Goal: Information Seeking & Learning: Find specific page/section

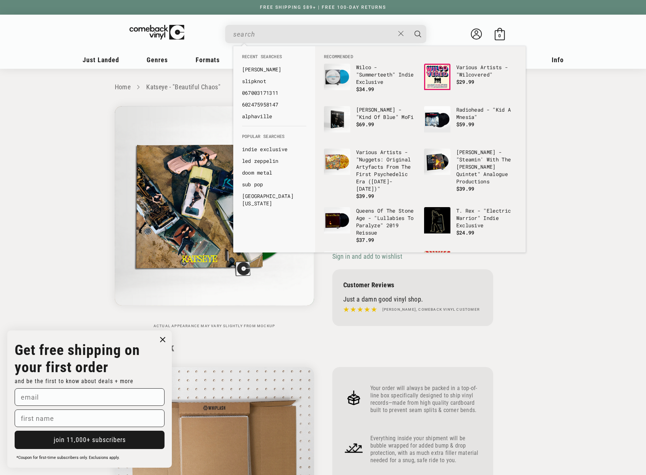
scroll to position [512, 0]
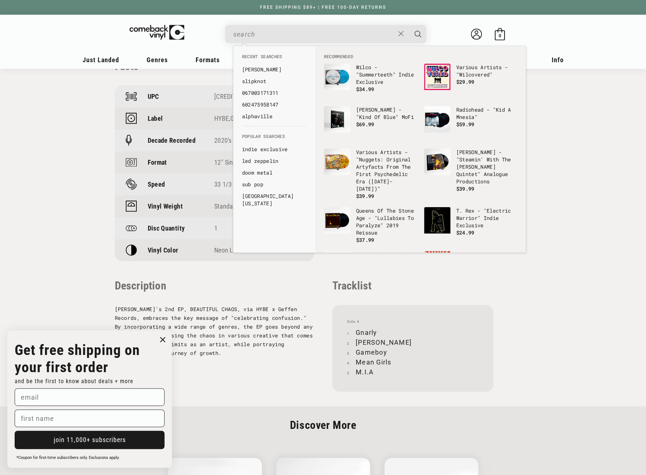
click at [262, 34] on input "When autocomplete results are available use up and down arrows to review and en…" at bounding box center [313, 34] width 161 height 15
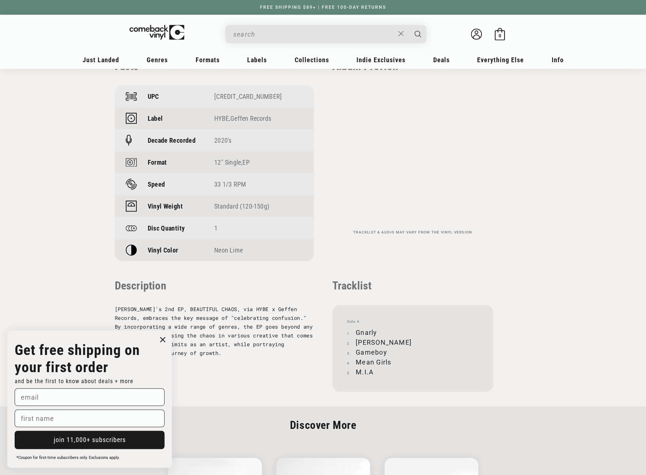
click at [258, 38] on input "When autocomplete results are available use up and down arrows to review and en…" at bounding box center [313, 34] width 161 height 15
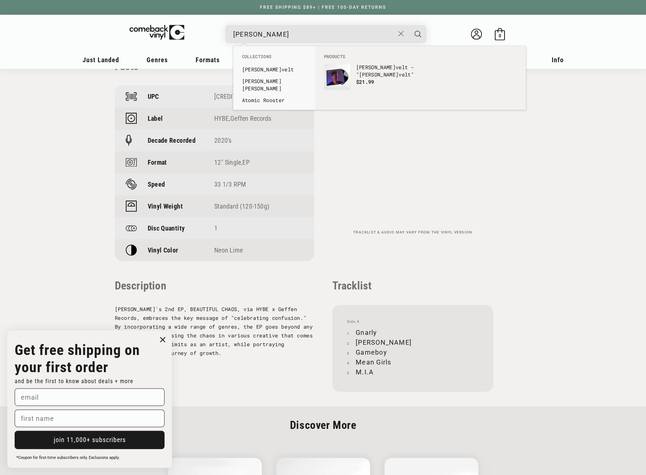
click at [253, 34] on input "[PERSON_NAME]" at bounding box center [313, 34] width 161 height 15
click at [244, 34] on input "[PERSON_NAME]" at bounding box center [313, 34] width 161 height 15
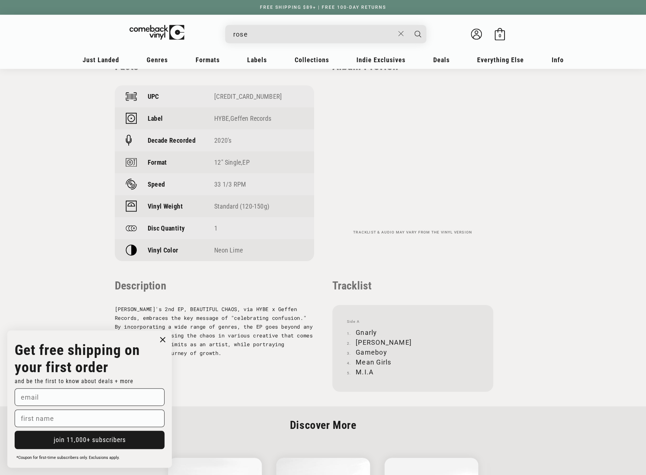
click at [243, 34] on input "rose" at bounding box center [313, 34] width 161 height 15
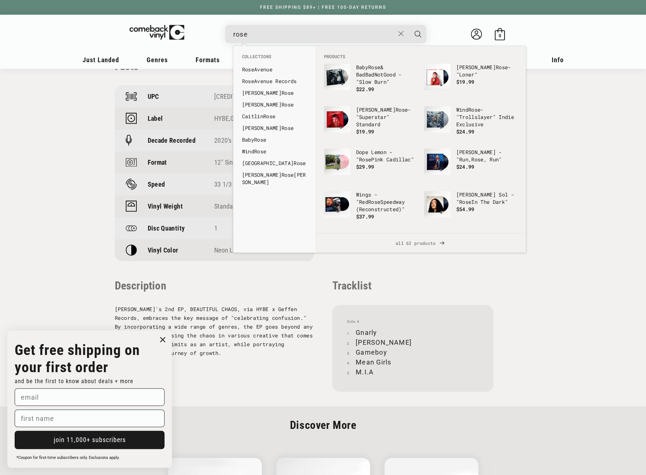
type input "[PERSON_NAME]"
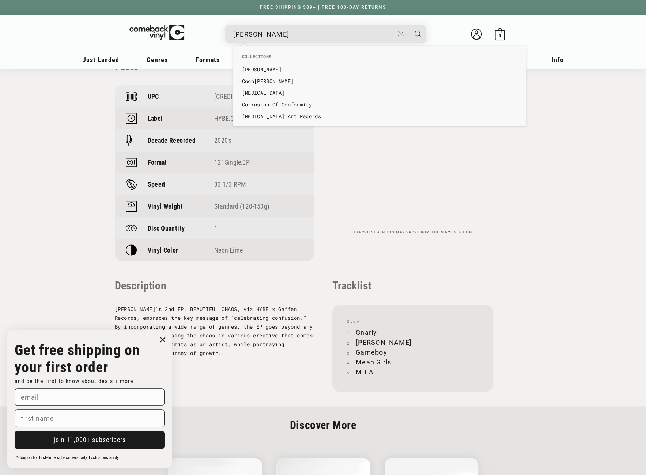
drag, startPoint x: 257, startPoint y: 35, endPoint x: 220, endPoint y: 35, distance: 36.9
click at [220, 35] on details-modal "[PERSON_NAME] - "Just Because" Indie Exclusive Regular price $ 19.99 Regular pr…" at bounding box center [326, 34] width 278 height 18
